Goal: Information Seeking & Learning: Learn about a topic

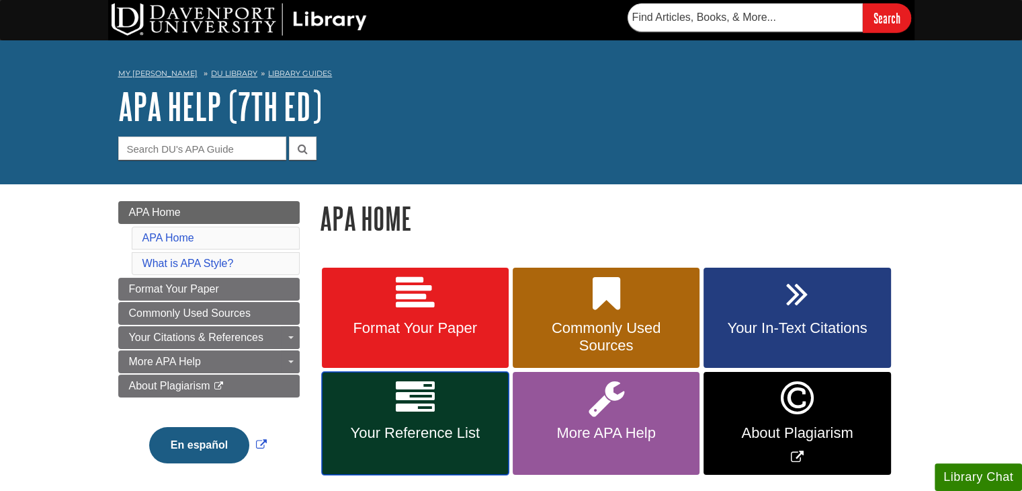
click at [413, 403] on icon at bounding box center [415, 397] width 39 height 39
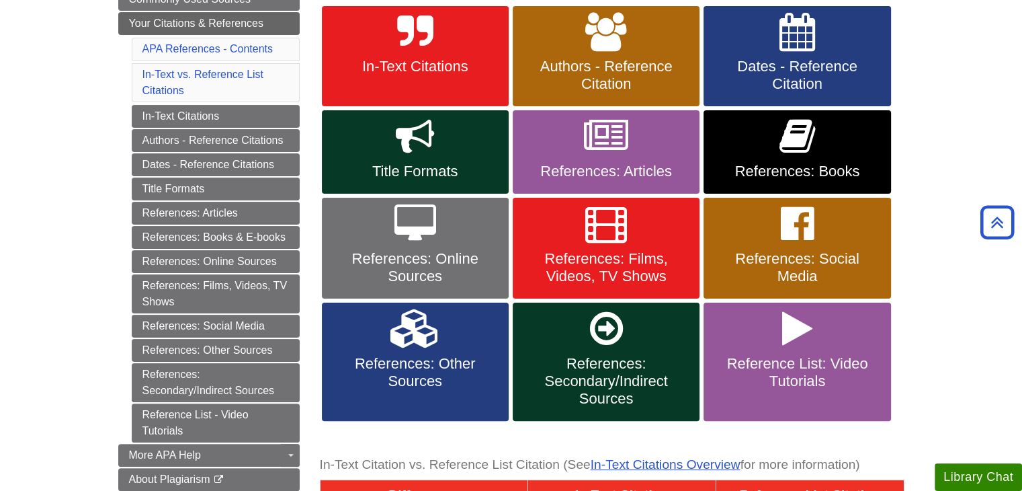
scroll to position [134, 0]
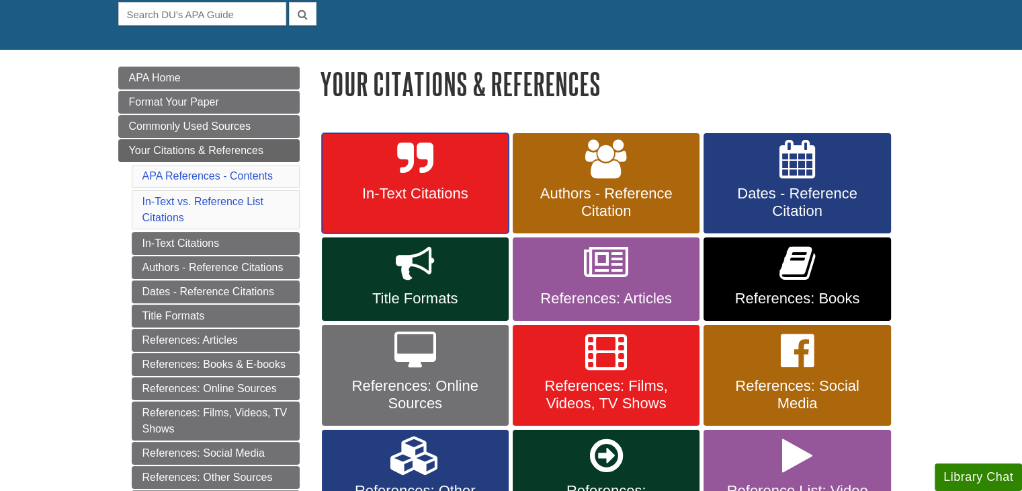
click at [413, 206] on link "In-Text Citations" at bounding box center [415, 183] width 187 height 101
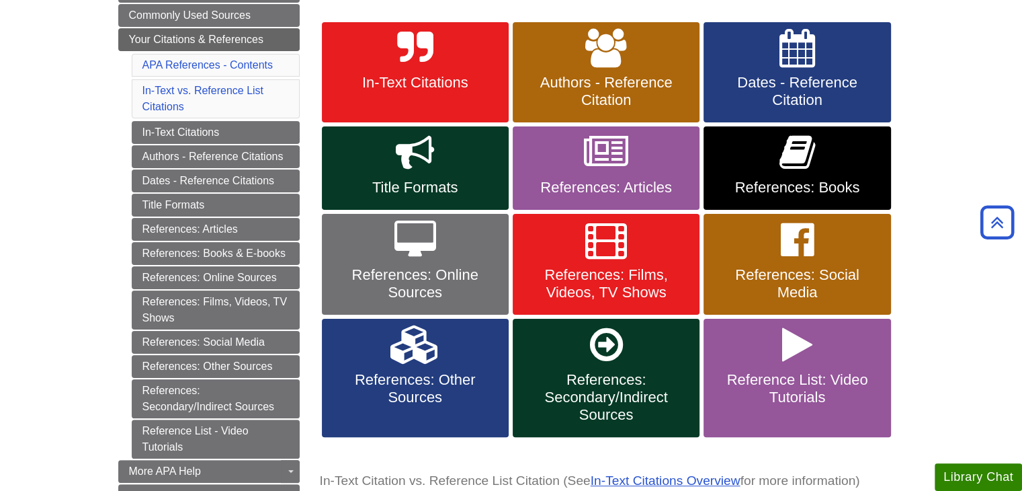
scroll to position [269, 0]
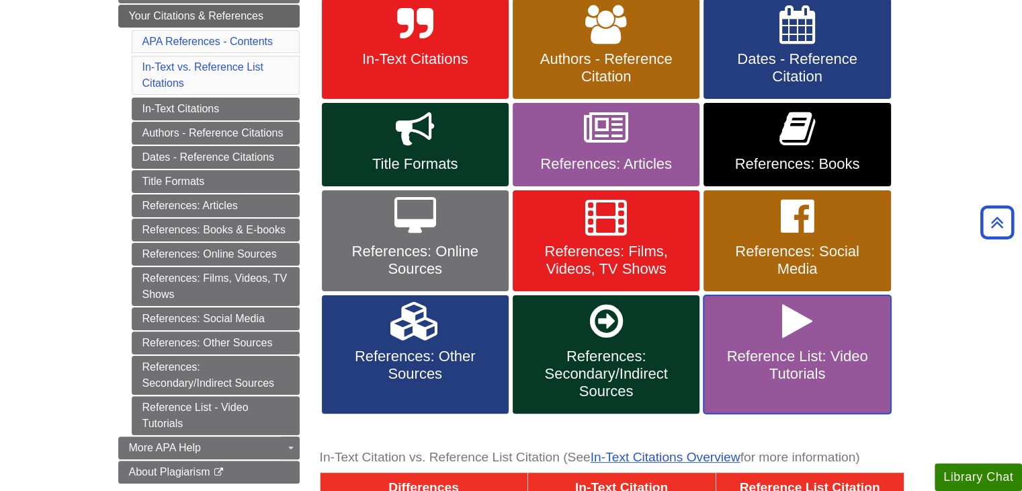
click at [837, 337] on link "Reference List: Video Tutorials" at bounding box center [797, 354] width 187 height 118
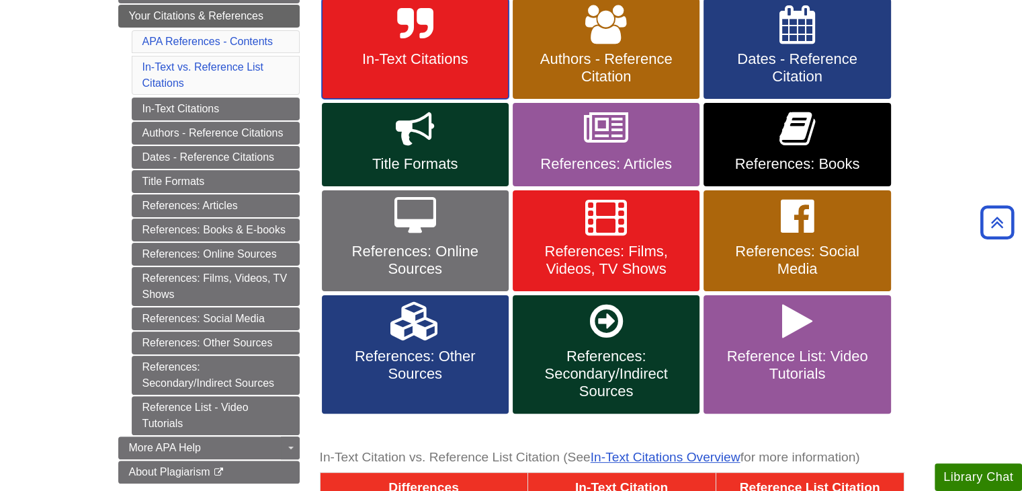
click at [452, 39] on link "In-Text Citations" at bounding box center [415, 49] width 187 height 101
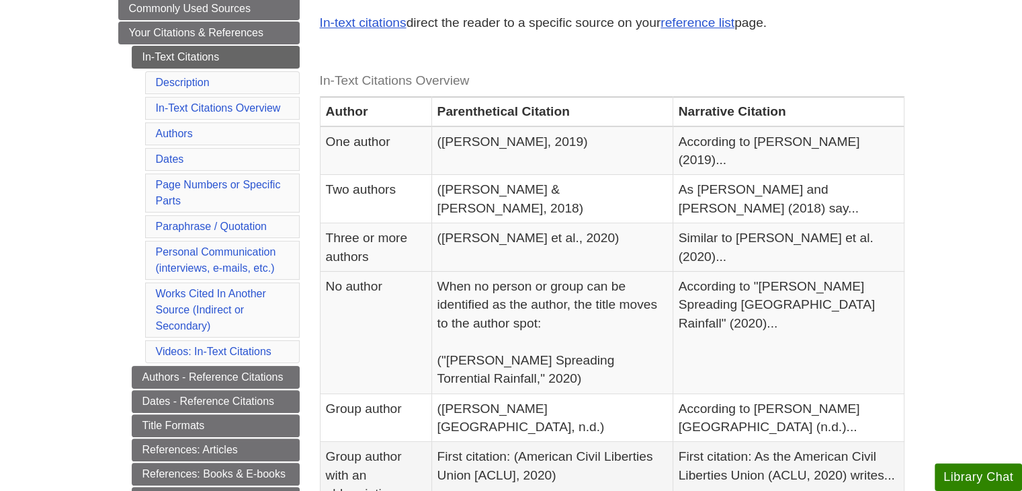
scroll to position [336, 0]
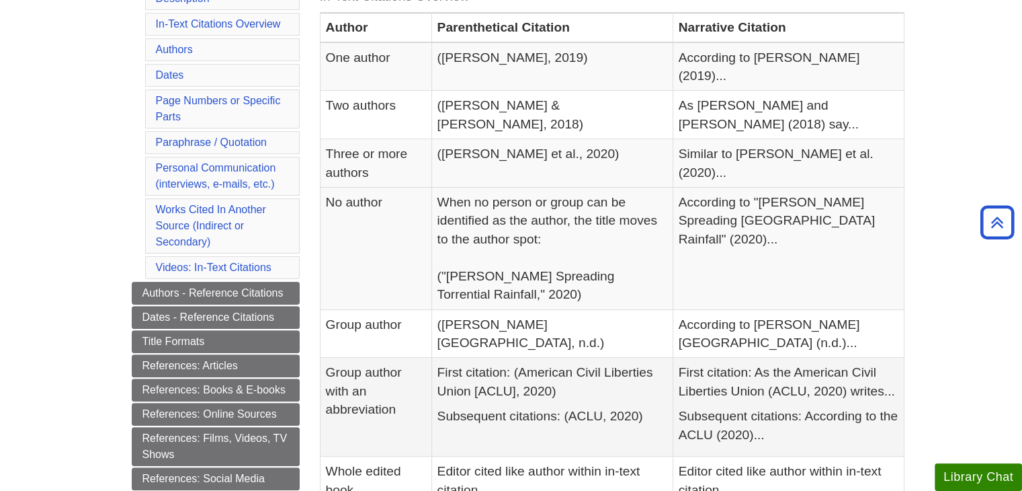
click at [575, 413] on td "First citation: (American Civil Liberties Union [ACLU], 2020) Subsequent citati…" at bounding box center [552, 407] width 241 height 99
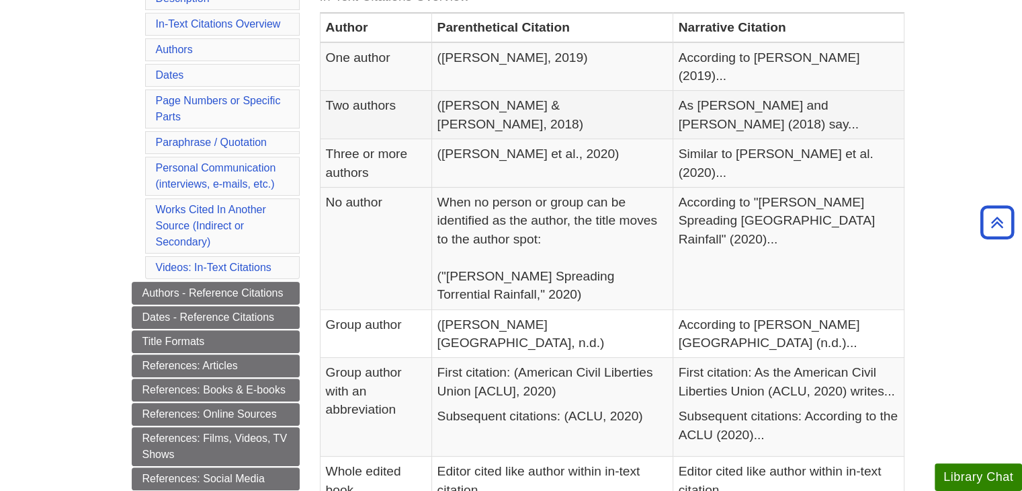
click at [590, 98] on td "([PERSON_NAME] & [PERSON_NAME], 2018)" at bounding box center [552, 115] width 241 height 48
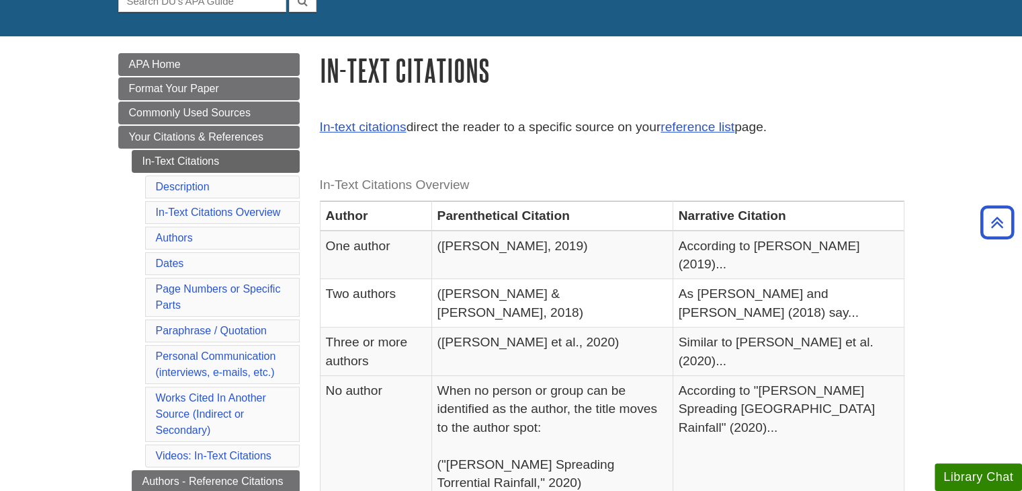
scroll to position [0, 0]
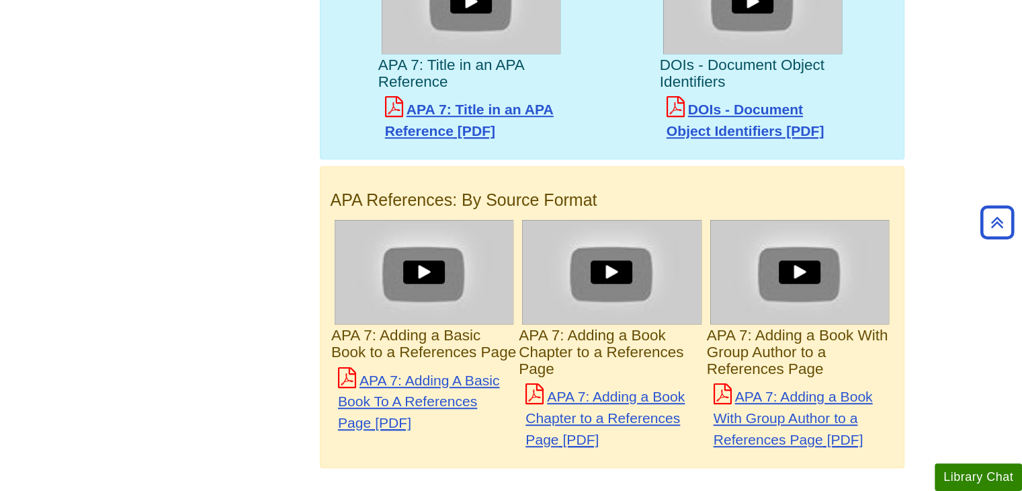
scroll to position [1143, 0]
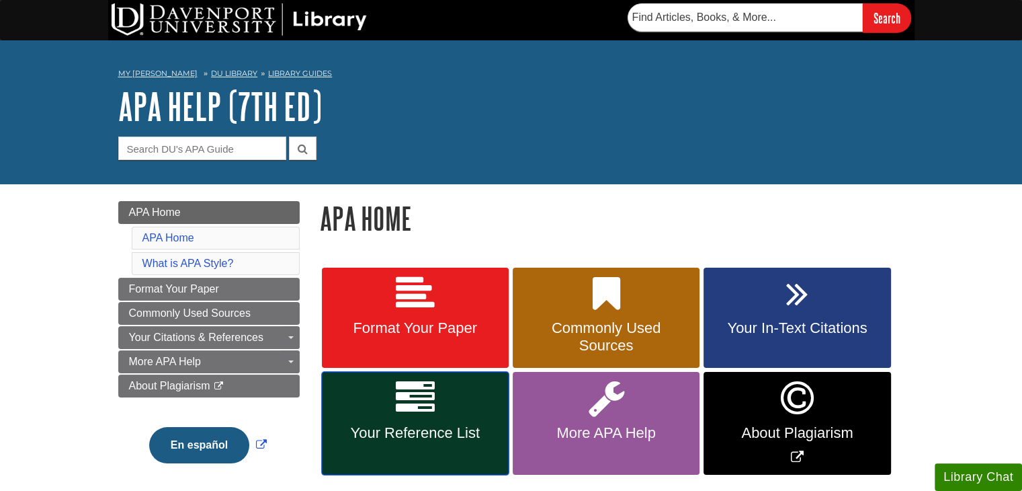
click at [448, 398] on link "Your Reference List" at bounding box center [415, 423] width 187 height 103
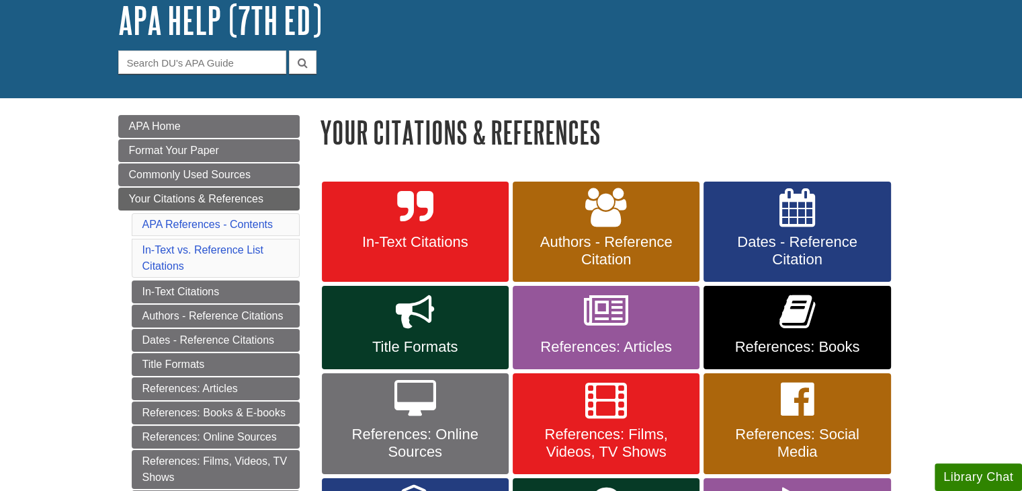
scroll to position [134, 0]
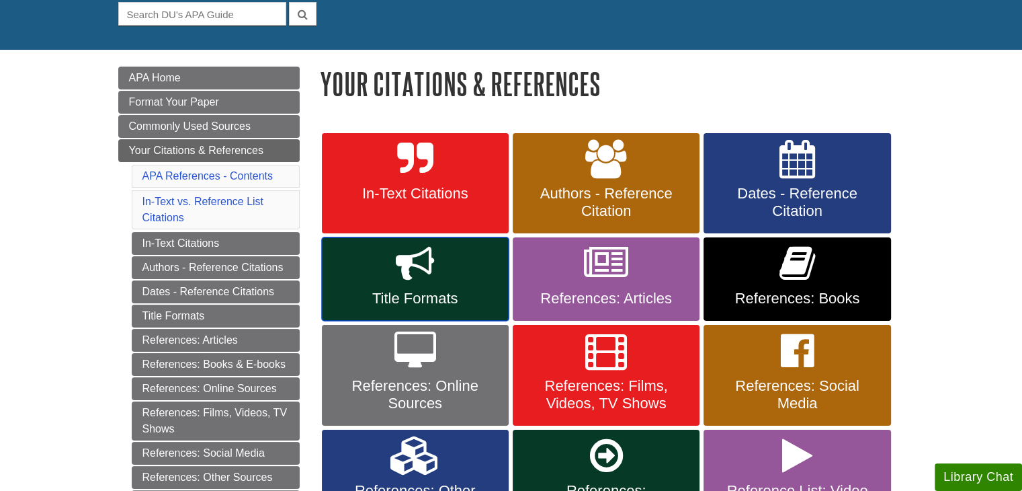
click at [423, 303] on span "Title Formats" at bounding box center [415, 298] width 167 height 17
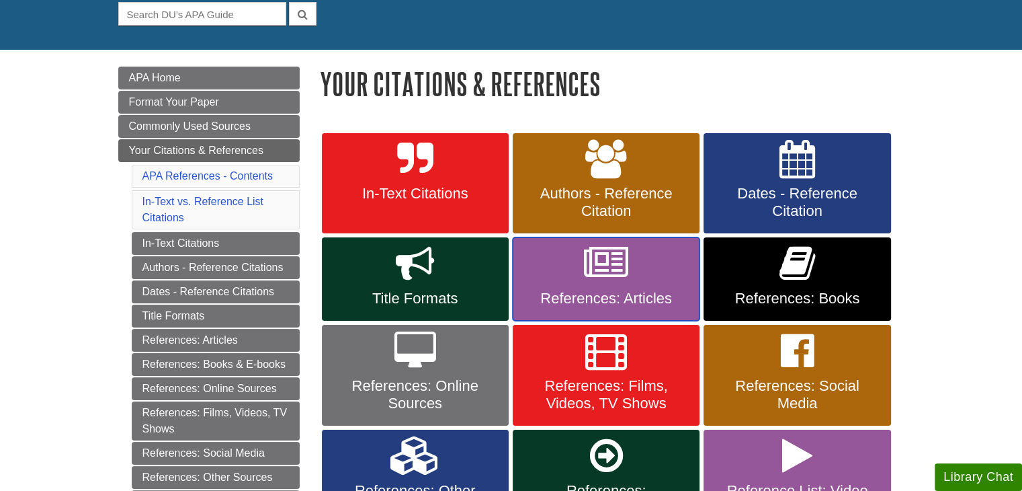
click at [575, 303] on span "References: Articles" at bounding box center [606, 298] width 167 height 17
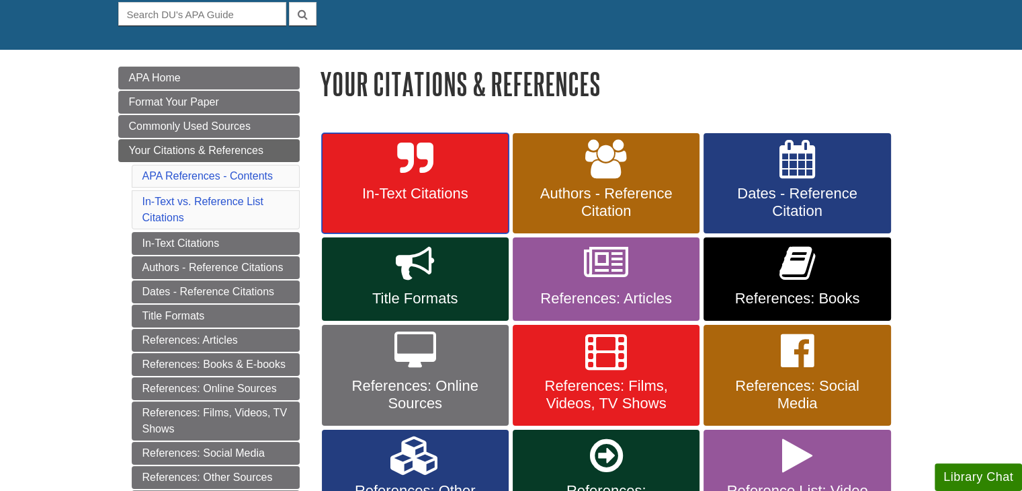
click at [400, 161] on icon at bounding box center [415, 159] width 36 height 39
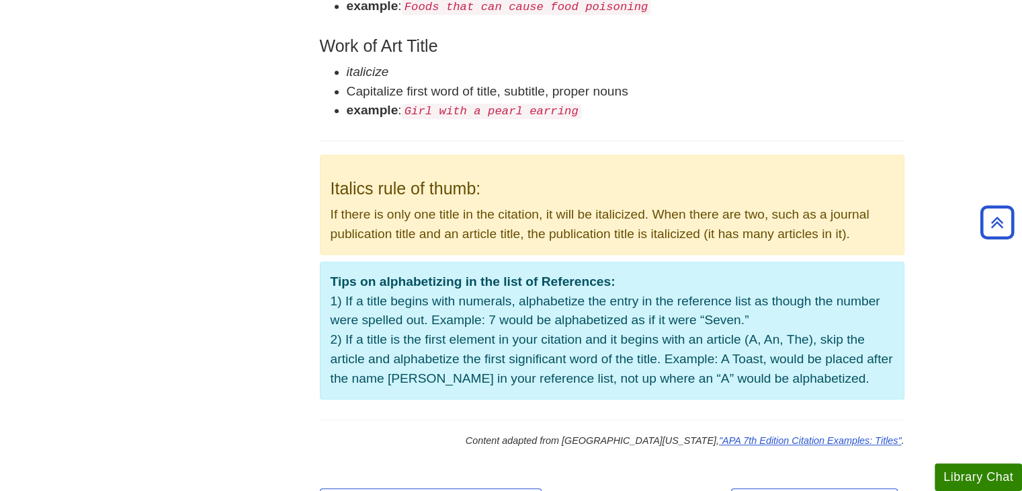
scroll to position [1210, 0]
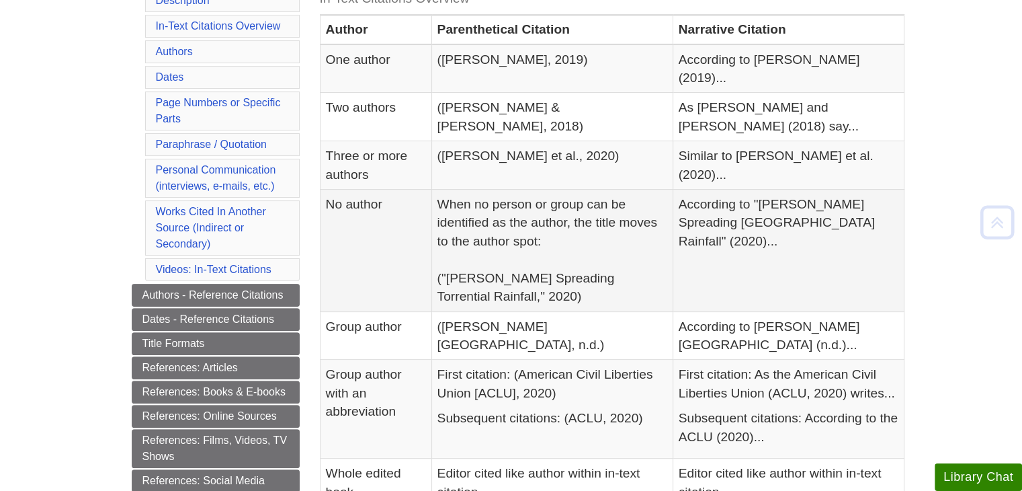
scroll to position [336, 0]
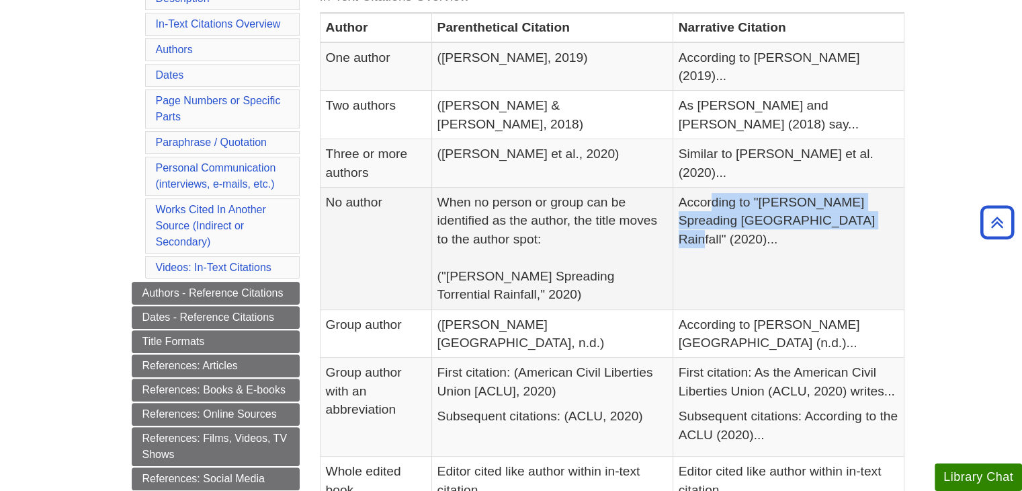
drag, startPoint x: 737, startPoint y: 161, endPoint x: 900, endPoint y: 192, distance: 165.6
click at [901, 192] on td "According to "[PERSON_NAME] Spreading [GEOGRAPHIC_DATA] Rainfall" (2020)..." at bounding box center [788, 249] width 231 height 122
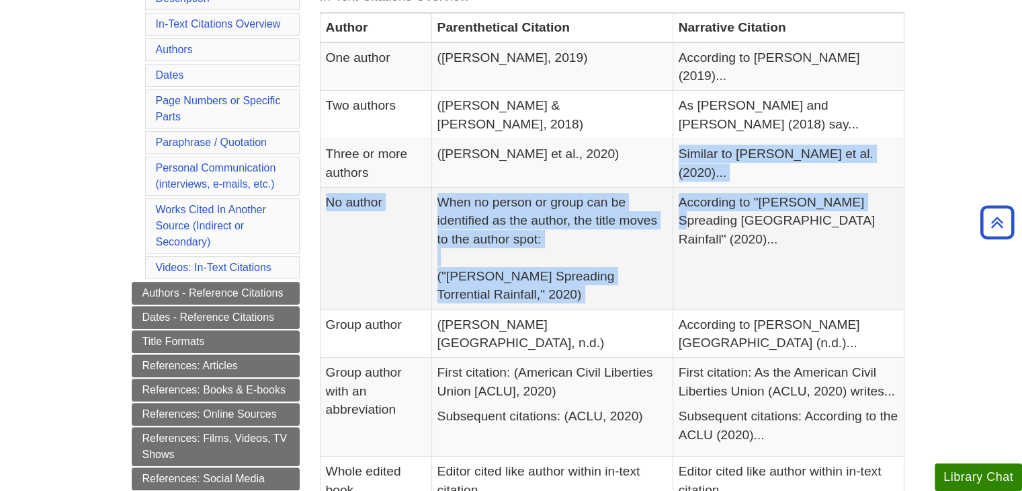
drag, startPoint x: 697, startPoint y: 118, endPoint x: 859, endPoint y: 198, distance: 180.4
click at [888, 163] on tbody "One author ([PERSON_NAME], 2019) According to [PERSON_NAME] (2019)... Two autho…" at bounding box center [612, 387] width 584 height 690
